Goal: Task Accomplishment & Management: Use online tool/utility

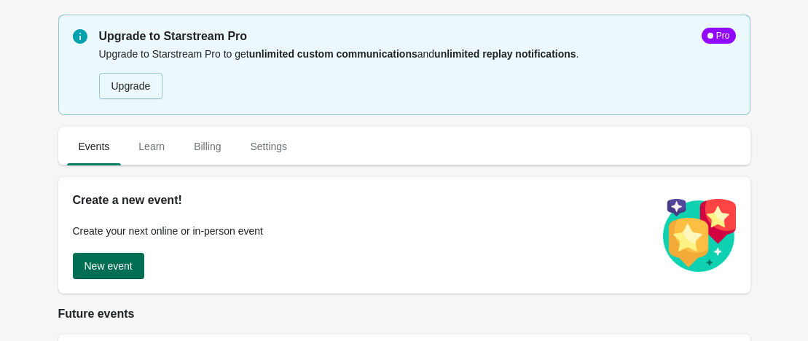
click at [106, 260] on span "New event" at bounding box center [108, 266] width 48 height 12
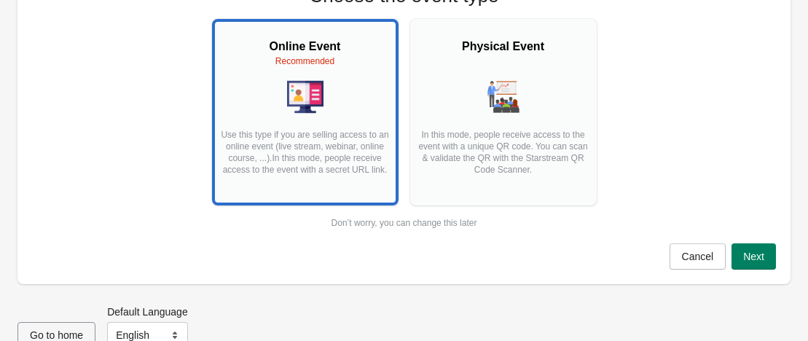
scroll to position [146, 0]
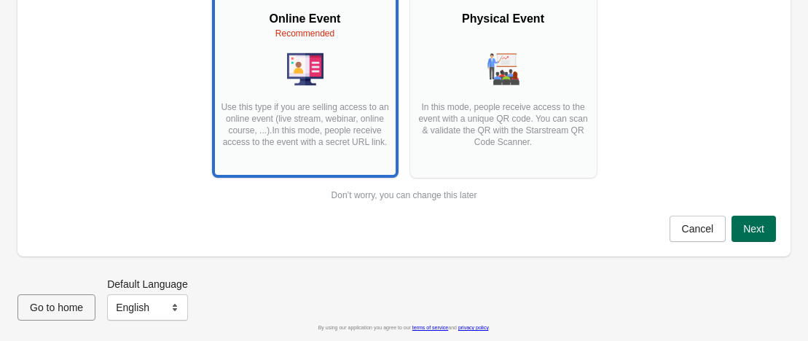
click at [749, 232] on span "Next" at bounding box center [753, 229] width 21 height 12
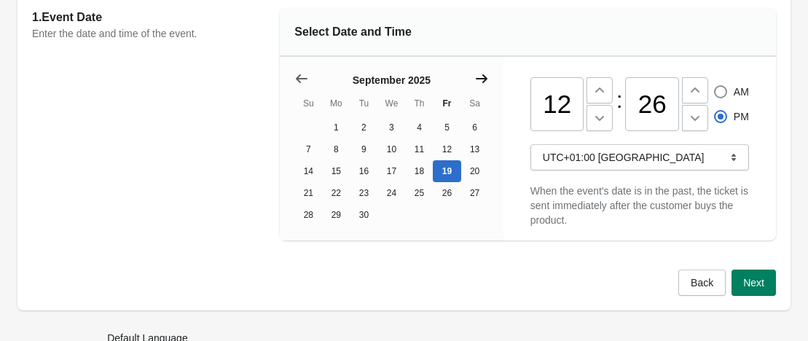
click at [480, 70] on button "Show next month, October 2025" at bounding box center [481, 79] width 26 height 26
click at [480, 70] on button "Show next month, November 2025" at bounding box center [481, 79] width 26 height 26
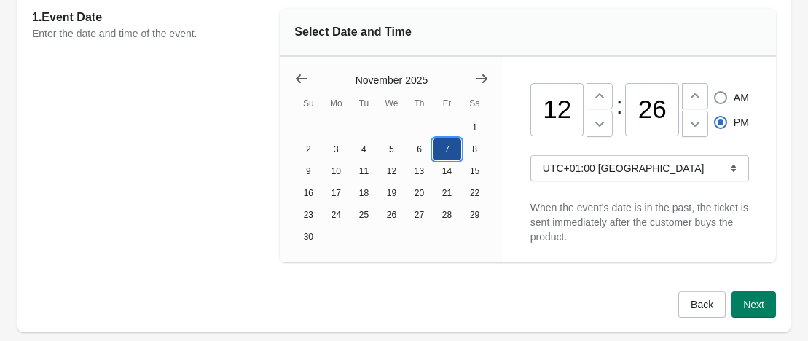
click at [450, 147] on button "7" at bounding box center [447, 149] width 28 height 22
click at [573, 110] on input "12" at bounding box center [557, 110] width 54 height 54
type input "11"
radio input "true"
radio input "false"
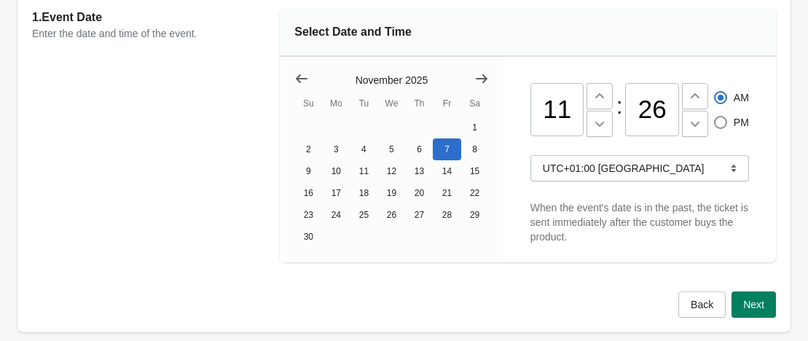
click at [664, 118] on input "26" at bounding box center [652, 110] width 54 height 54
type input "2"
type input "00"
click at [765, 304] on button "Next" at bounding box center [753, 304] width 44 height 26
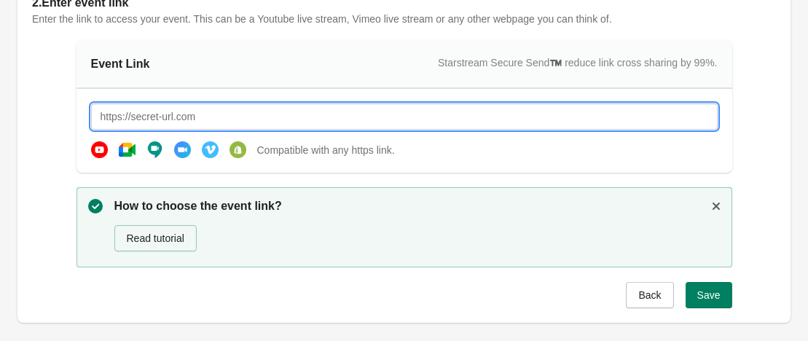
click at [323, 111] on input "text" at bounding box center [404, 116] width 626 height 26
type input "[URL][DOMAIN_NAME]"
click at [706, 288] on button "Save" at bounding box center [708, 295] width 47 height 26
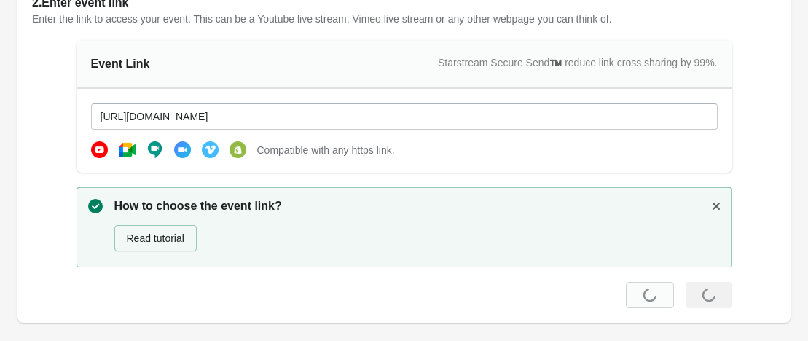
scroll to position [0, 0]
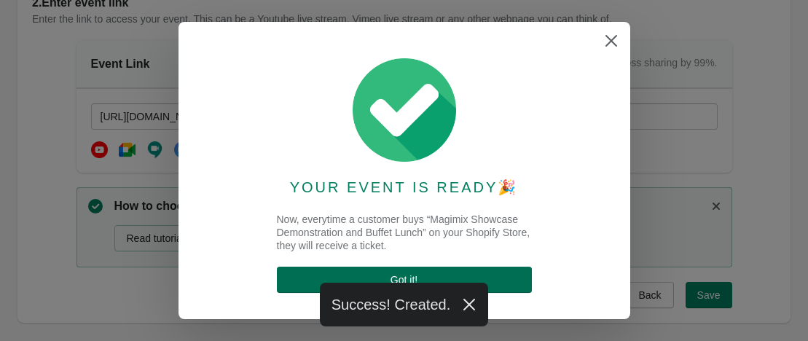
click at [455, 281] on span "Got it !" at bounding box center [404, 280] width 232 height 12
select select "US"
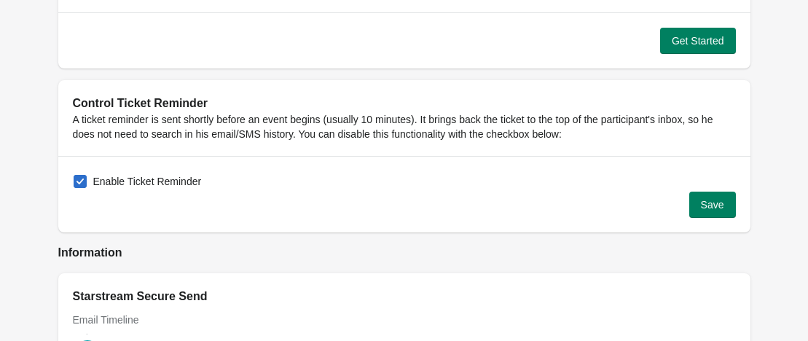
scroll to position [1531, 0]
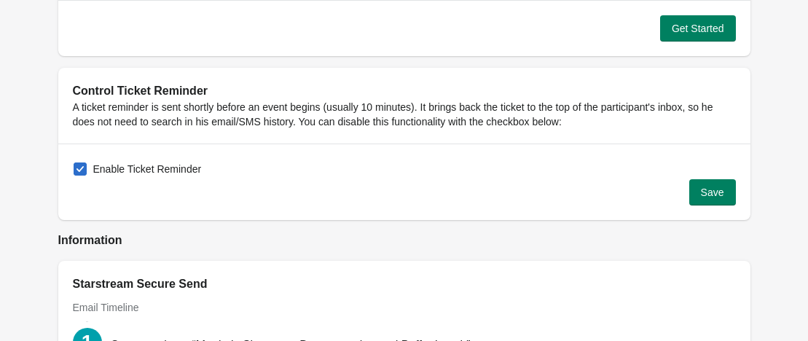
click at [84, 168] on span at bounding box center [80, 168] width 13 height 13
click at [74, 163] on input "Enable Ticket Reminder" at bounding box center [74, 162] width 1 height 1
checkbox input "false"
click at [725, 194] on button "Save" at bounding box center [712, 192] width 47 height 26
